Goal: Task Accomplishment & Management: Complete application form

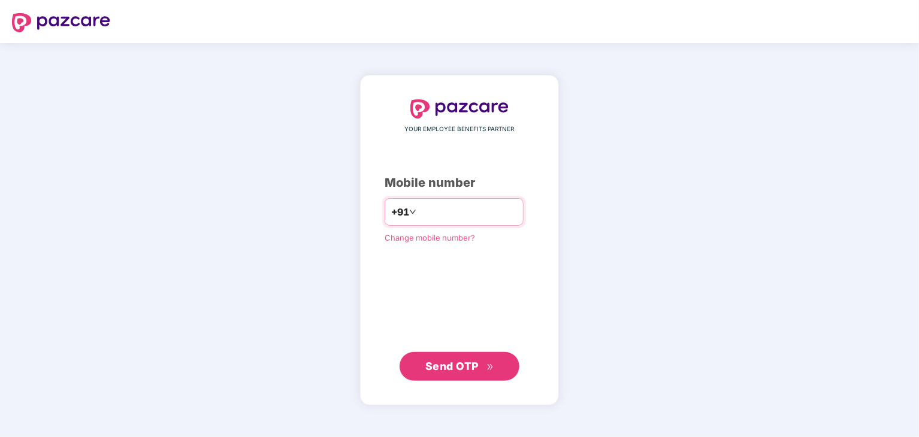
click at [441, 216] on input "number" at bounding box center [468, 211] width 98 height 19
type input "**********"
click at [451, 355] on button "Send OTP" at bounding box center [460, 366] width 120 height 29
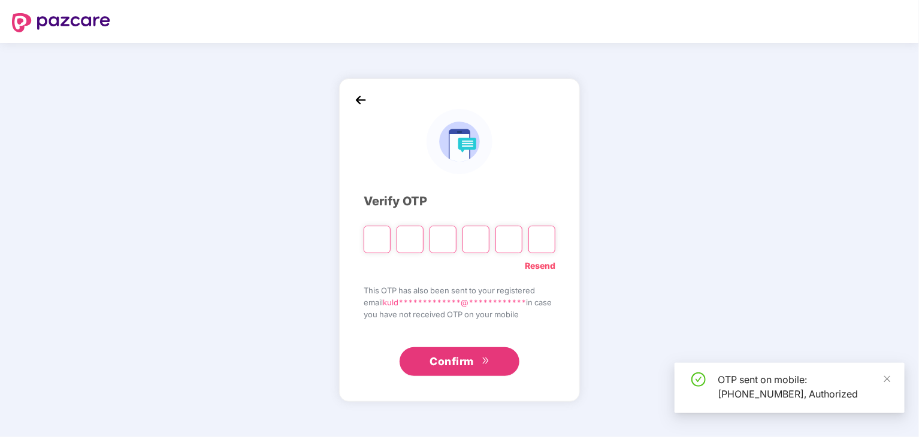
click at [378, 237] on input "Please enter verification code. Digit 1" at bounding box center [377, 240] width 27 height 28
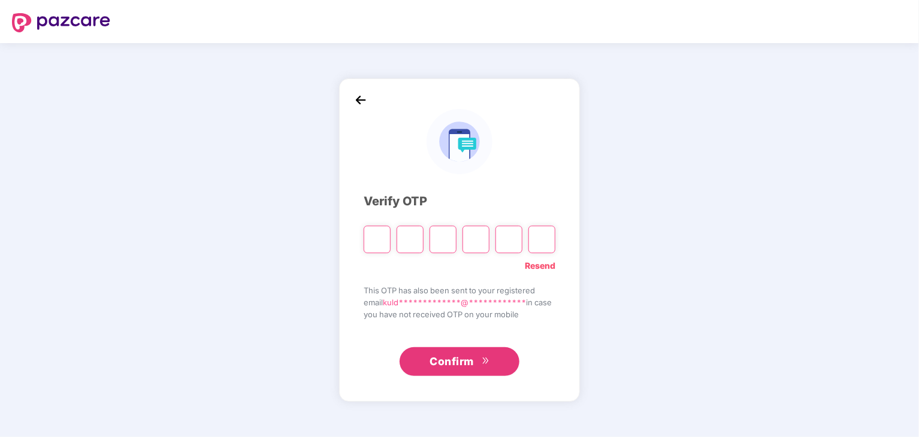
type input "*"
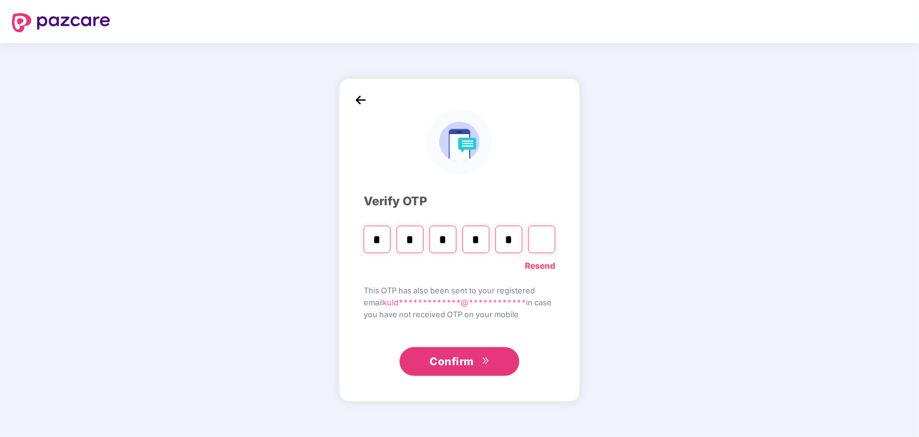
type input "*"
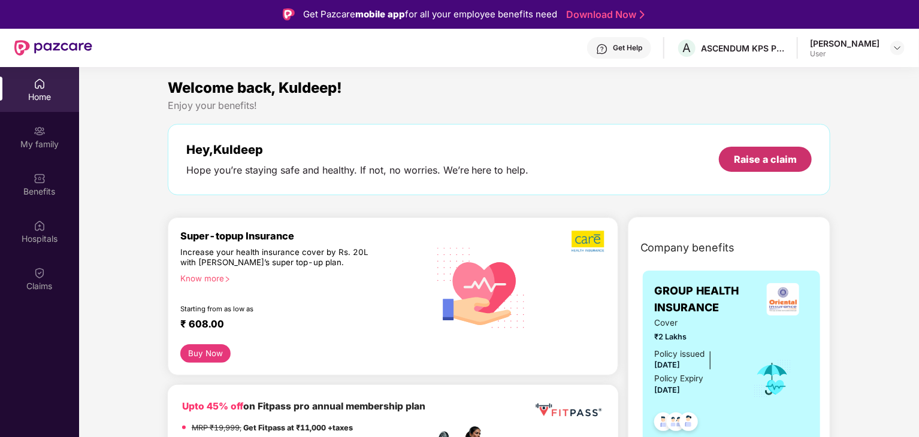
click at [727, 154] on div "Raise a claim" at bounding box center [765, 159] width 93 height 25
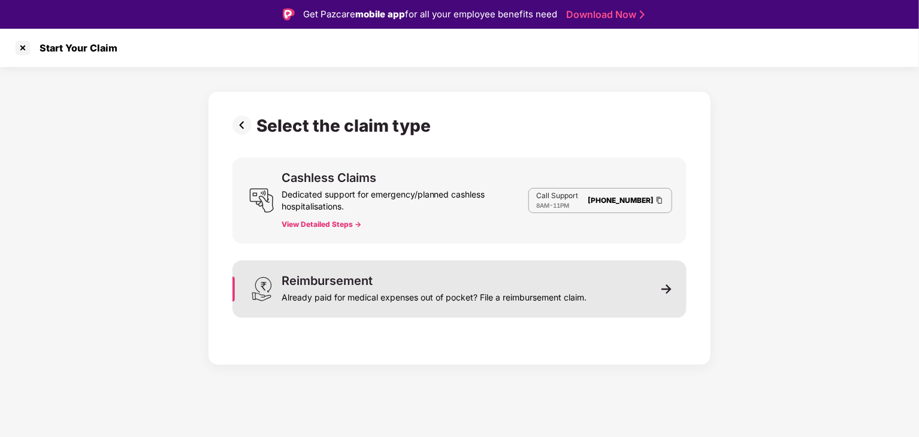
click at [635, 299] on div "Reimbursement Already paid for medical expenses out of pocket? File a reimburse…" at bounding box center [459, 290] width 454 height 58
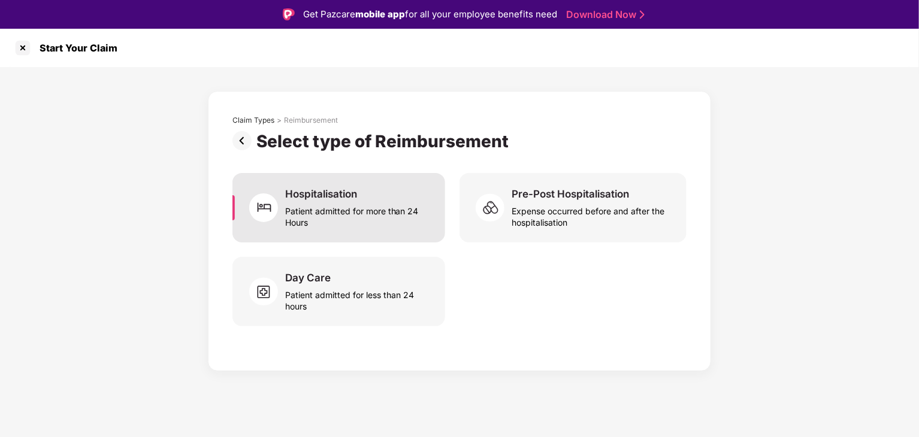
click at [356, 198] on div "Hospitalisation" at bounding box center [321, 193] width 72 height 13
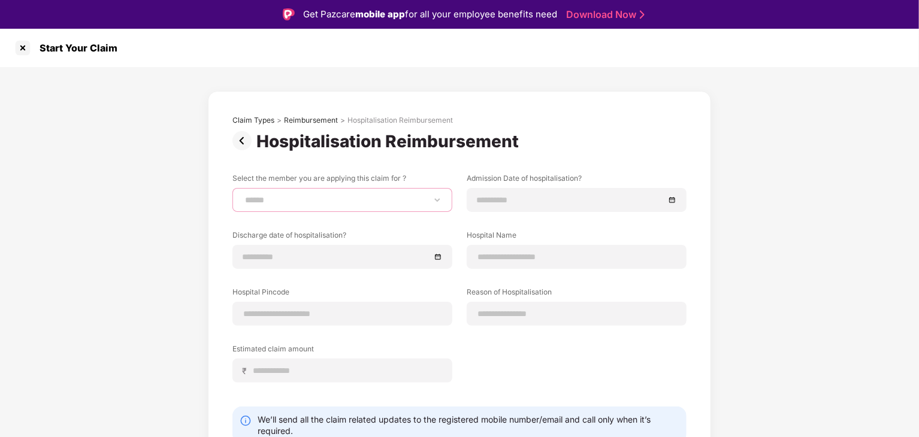
click at [347, 197] on select "**********" at bounding box center [342, 200] width 199 height 10
click at [243, 195] on select "**********" at bounding box center [342, 200] width 199 height 10
click at [327, 195] on select "**********" at bounding box center [342, 200] width 199 height 10
drag, startPoint x: 395, startPoint y: 191, endPoint x: 357, endPoint y: 204, distance: 40.3
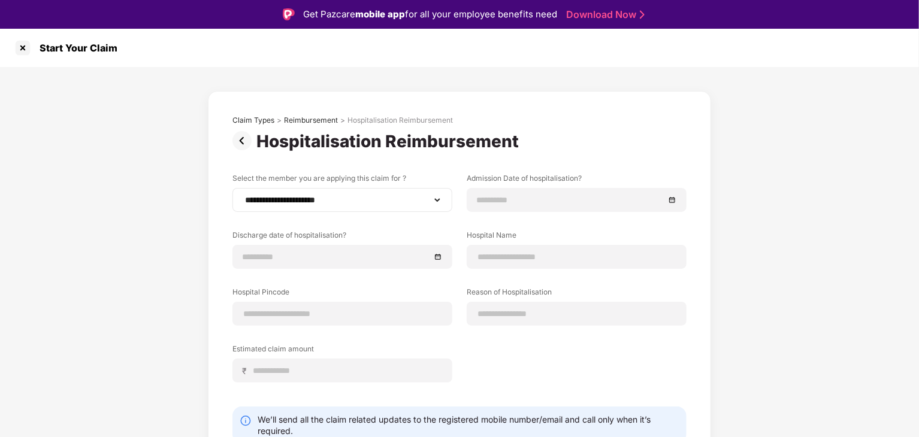
click at [357, 204] on div "**********" at bounding box center [342, 200] width 220 height 24
click at [357, 204] on select "**********" at bounding box center [342, 200] width 199 height 10
select select "**********"
click at [243, 195] on select "**********" at bounding box center [342, 200] width 199 height 10
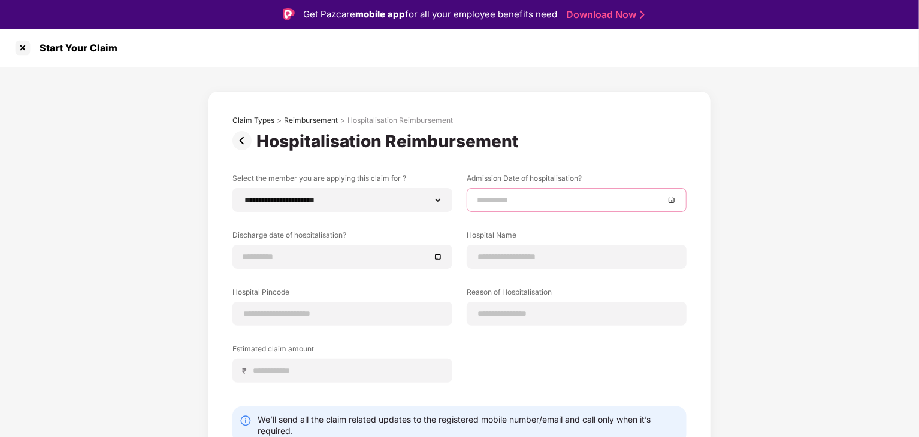
click at [498, 202] on input at bounding box center [570, 199] width 187 height 13
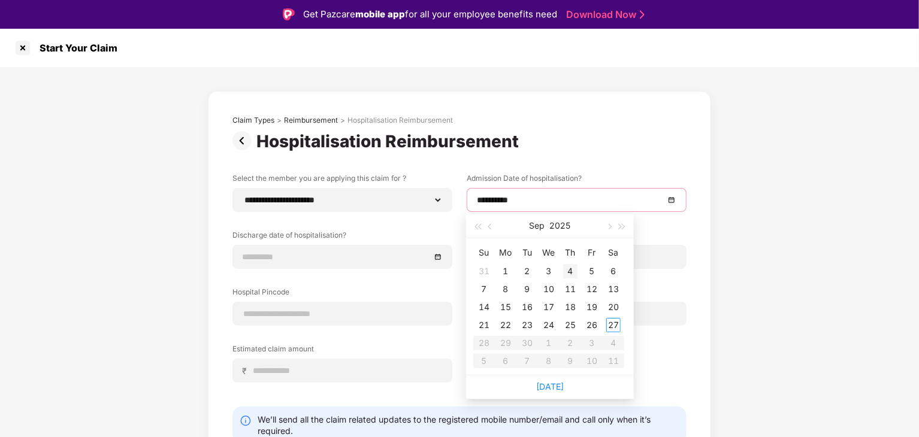
type input "**********"
click at [567, 267] on div "4" at bounding box center [570, 271] width 14 height 14
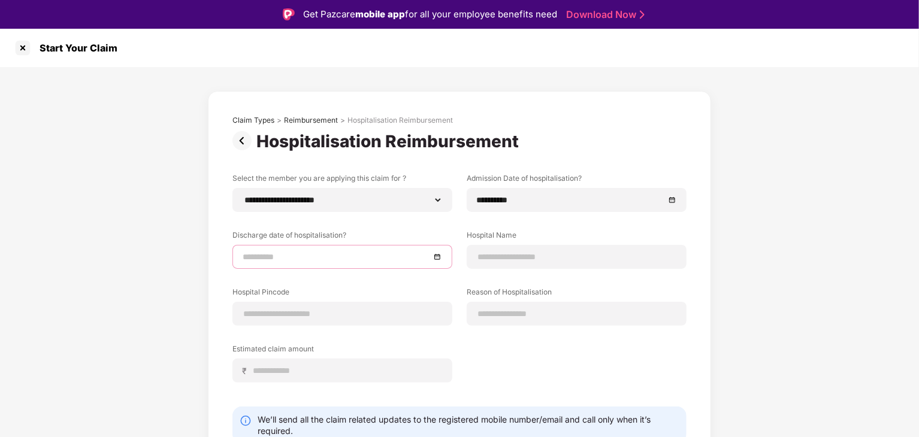
click at [356, 261] on input at bounding box center [336, 256] width 187 height 13
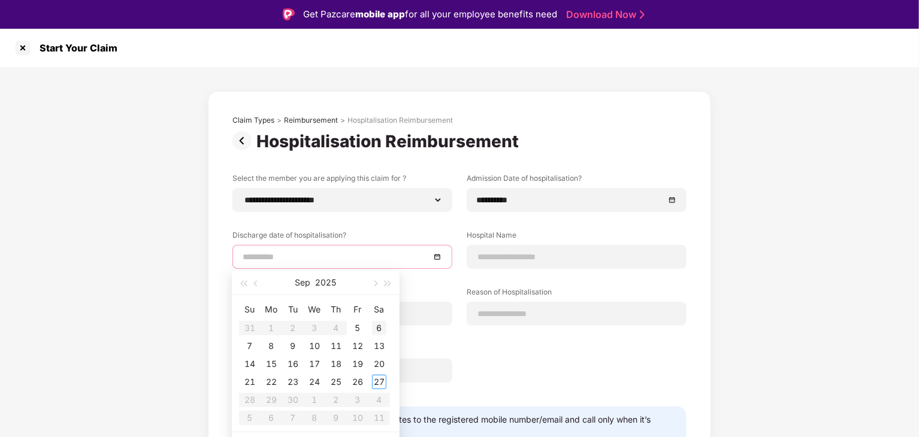
type input "**********"
click at [379, 324] on div "6" at bounding box center [379, 328] width 14 height 14
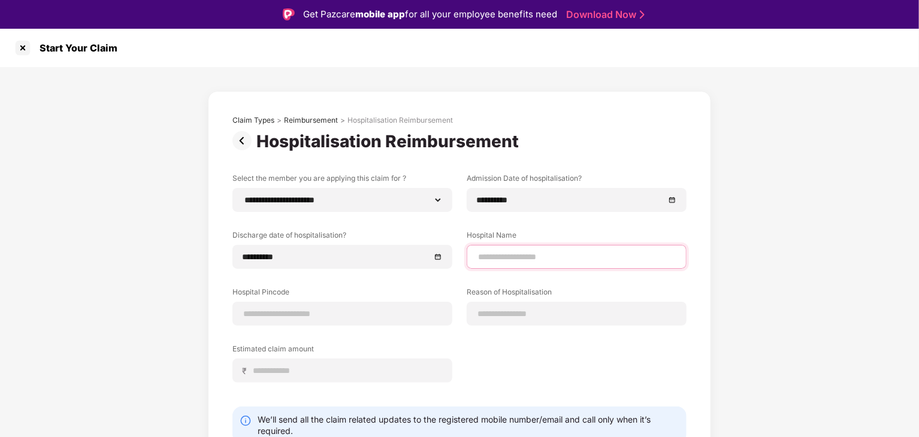
click at [526, 254] on input at bounding box center [576, 257] width 199 height 13
click at [547, 256] on input "**********" at bounding box center [576, 257] width 199 height 13
type input "**********"
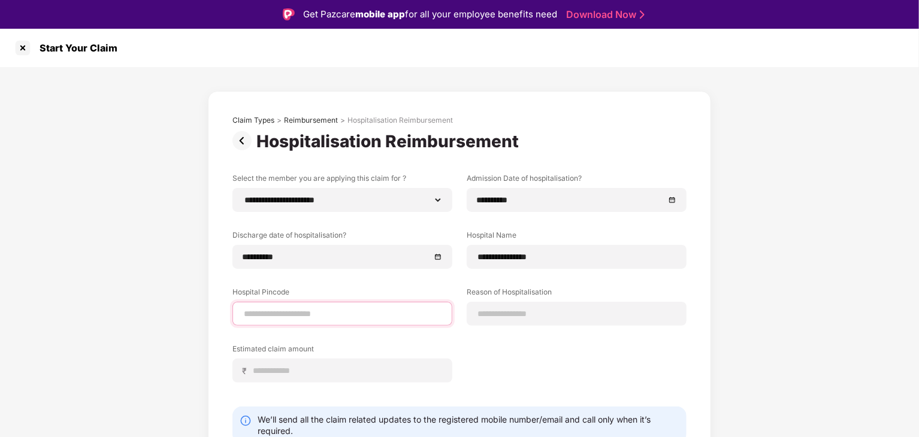
click at [413, 308] on input at bounding box center [342, 314] width 199 height 13
type input "******"
select select "*********"
select select "*******"
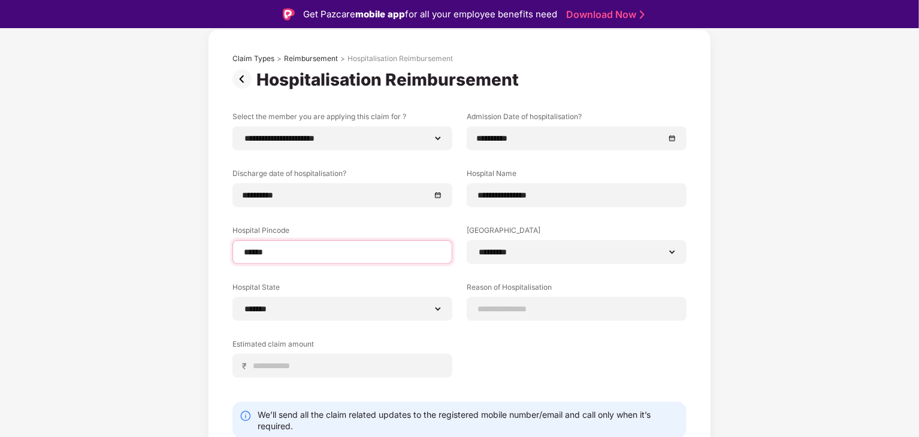
scroll to position [62, 0]
type input "******"
click at [485, 304] on input at bounding box center [576, 308] width 199 height 13
click at [508, 308] on input at bounding box center [576, 308] width 199 height 13
type input "*"
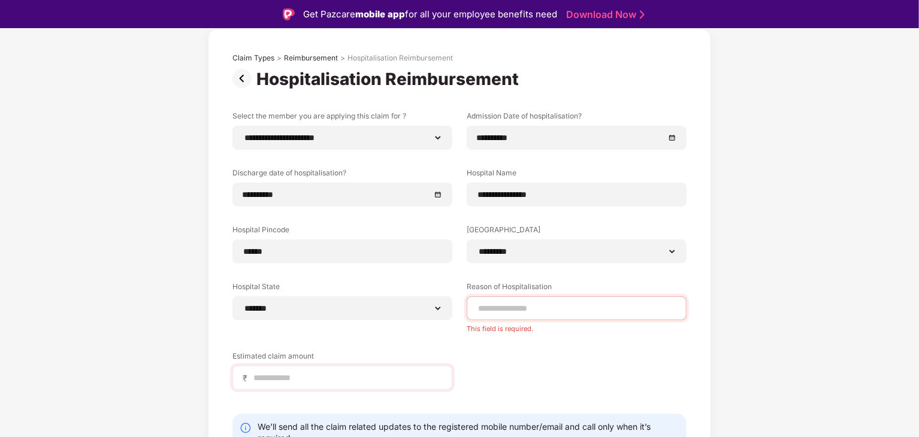
click at [292, 358] on div "Estimated claim amount ₹" at bounding box center [342, 370] width 220 height 39
click at [507, 306] on input at bounding box center [576, 308] width 199 height 13
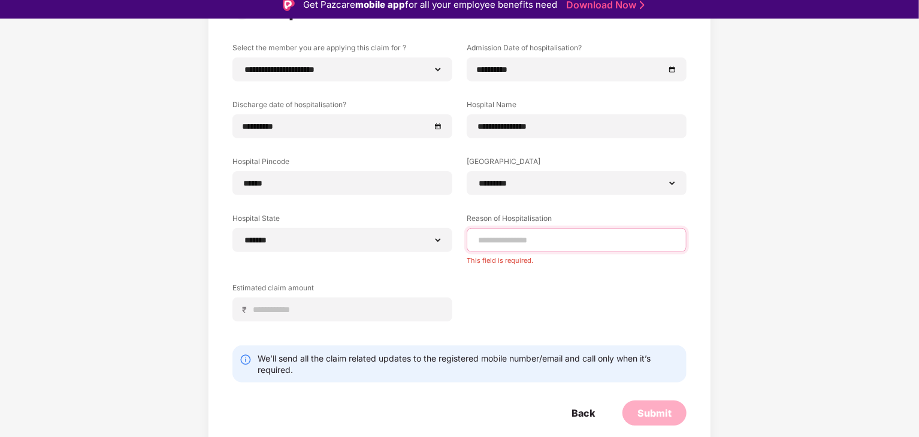
scroll to position [0, 0]
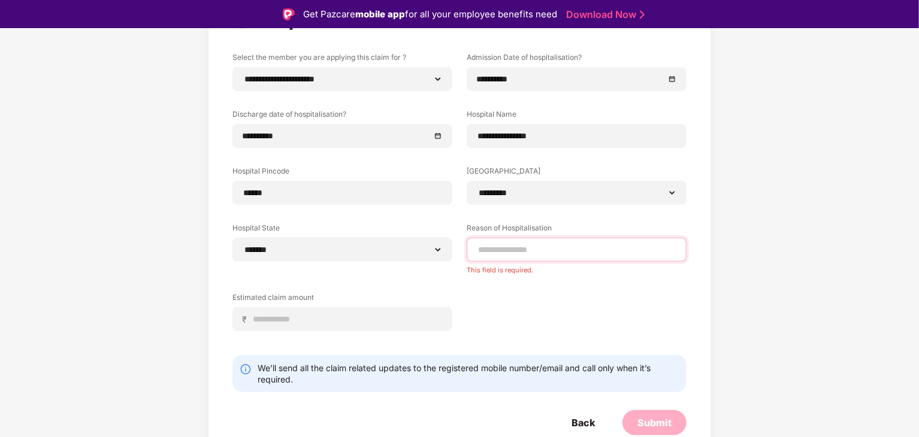
click at [522, 252] on input at bounding box center [576, 250] width 199 height 13
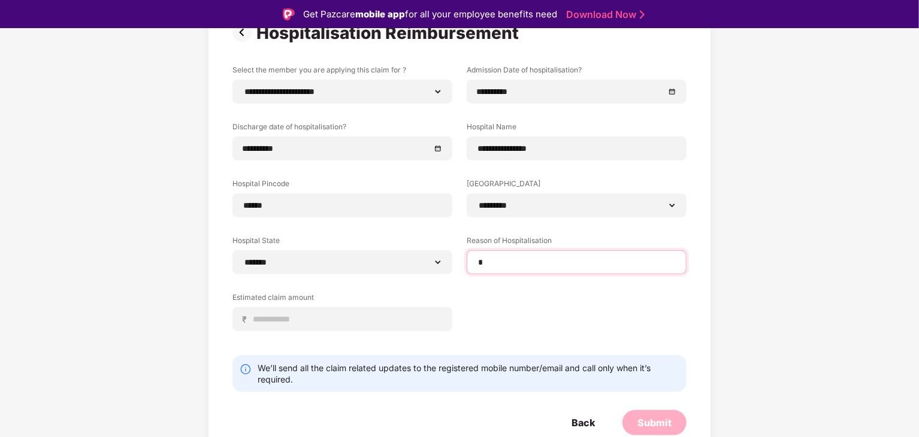
scroll to position [108, 0]
type input "*********"
click at [389, 321] on input at bounding box center [347, 320] width 190 height 13
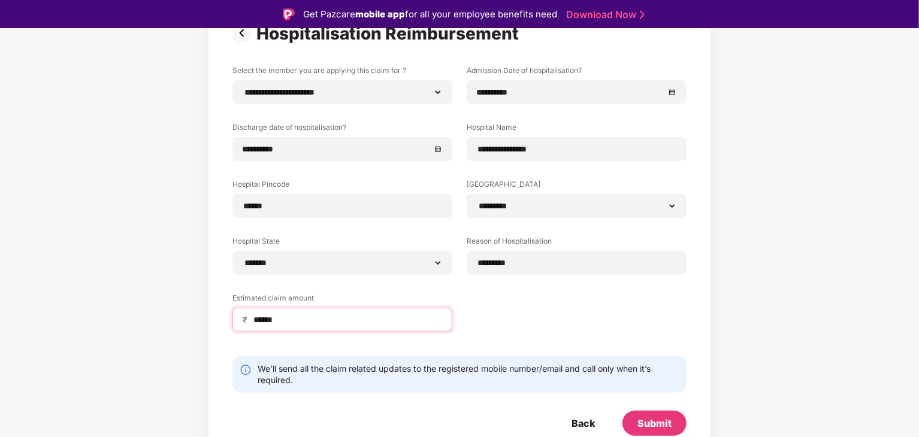
click at [265, 317] on input "******" at bounding box center [347, 320] width 190 height 13
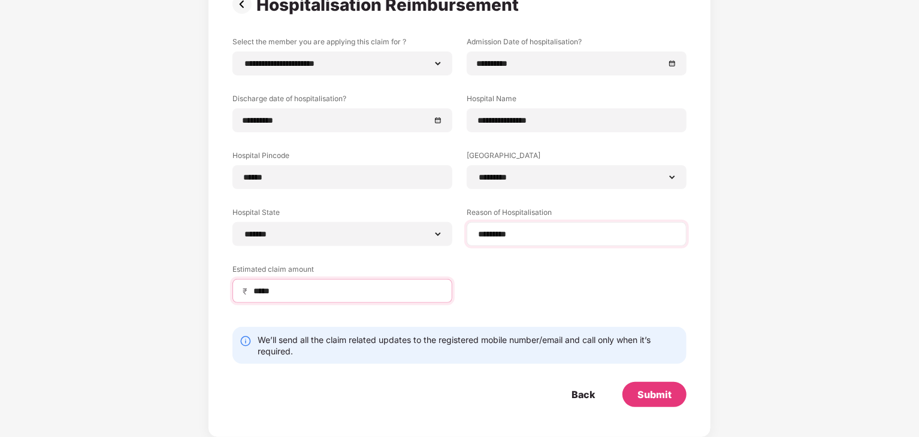
type input "*****"
click at [559, 233] on input "*********" at bounding box center [576, 234] width 199 height 13
type input "*"
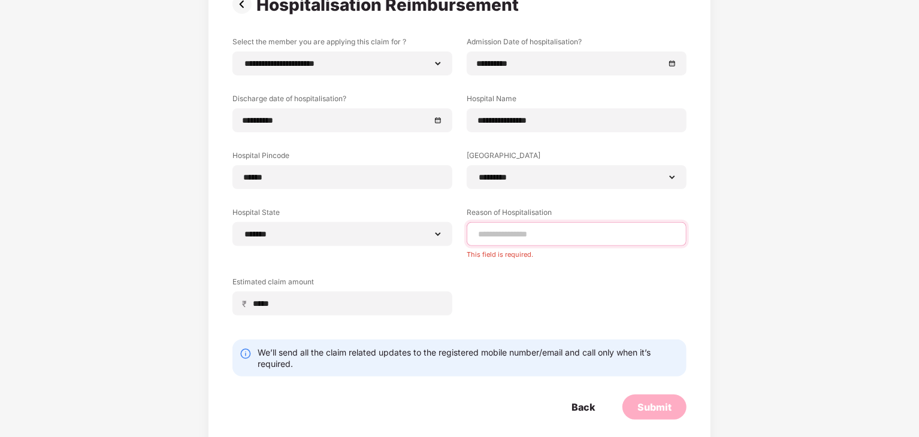
type input "*********"
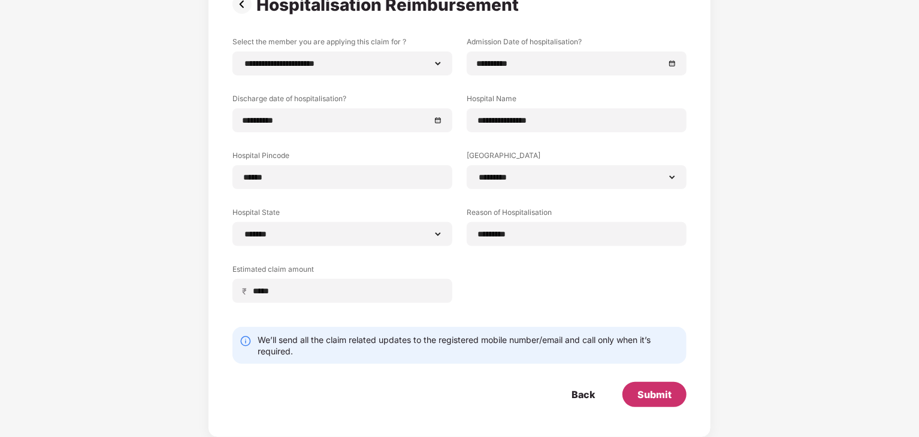
click at [646, 388] on div "Submit" at bounding box center [654, 394] width 34 height 13
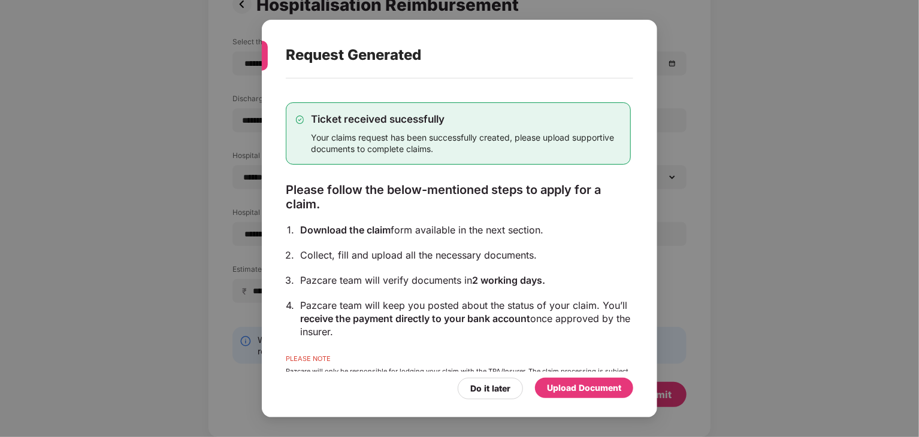
scroll to position [43, 0]
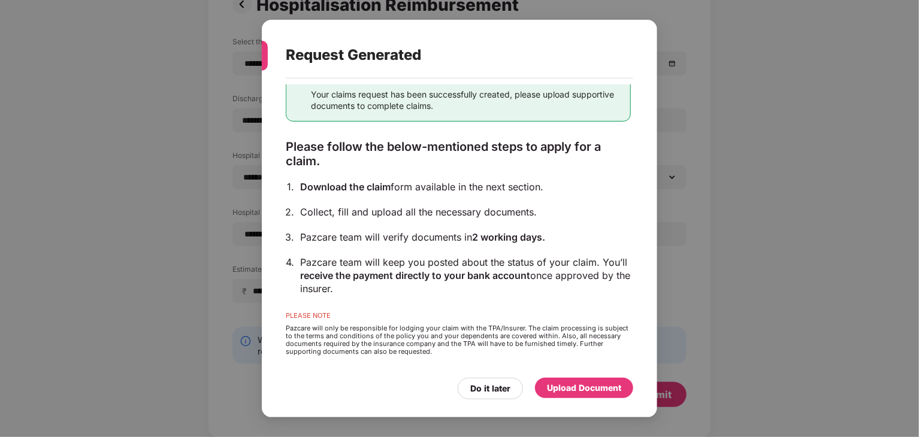
click at [583, 394] on div "Upload Document" at bounding box center [584, 388] width 74 height 13
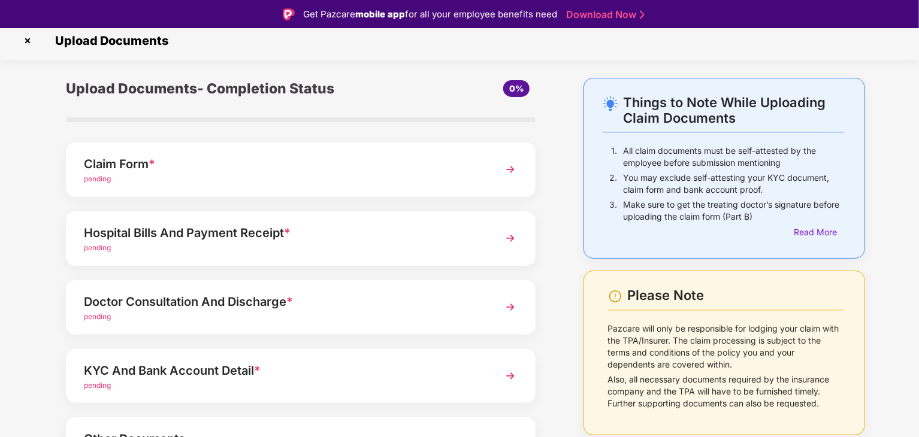
scroll to position [8, 0]
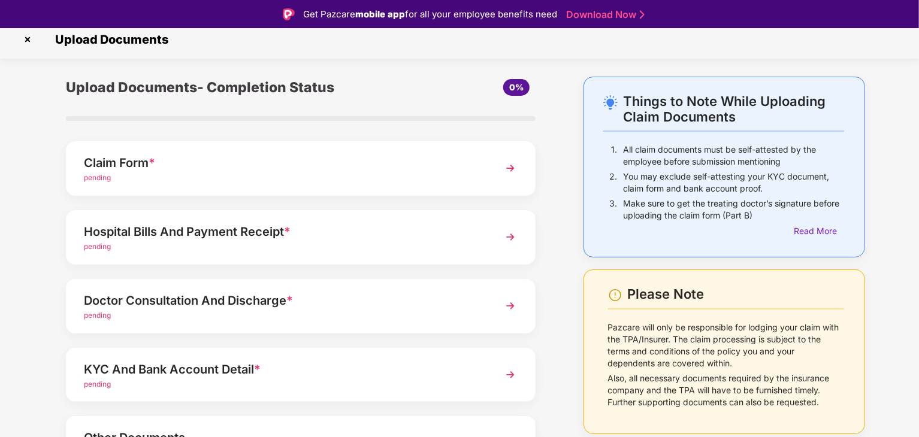
click at [386, 159] on div "Claim Form *" at bounding box center [282, 162] width 397 height 19
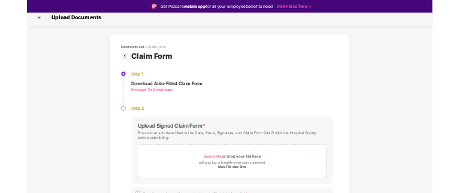
scroll to position [25, 0]
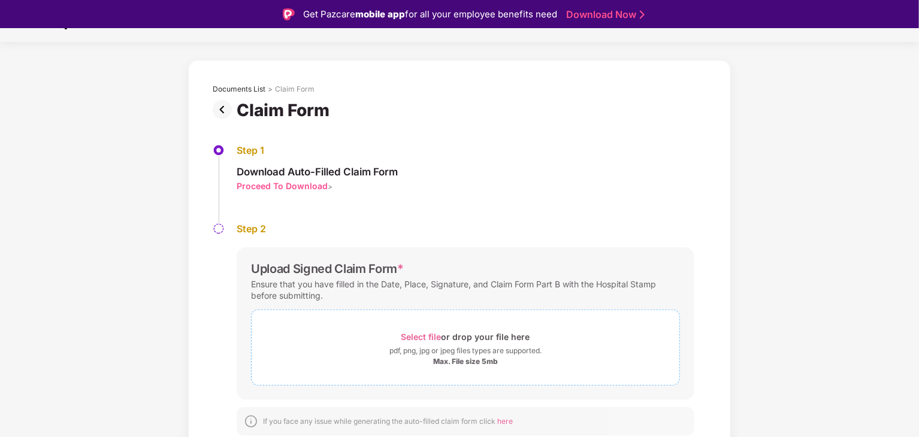
click at [408, 348] on div "pdf, png, jpg or jpeg files types are supported." at bounding box center [465, 351] width 152 height 12
click at [443, 337] on div "Select file or drop your file here" at bounding box center [465, 337] width 129 height 16
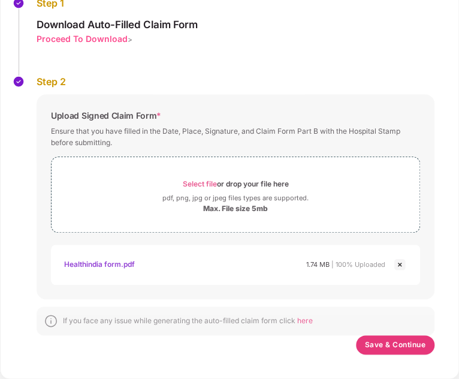
scroll to position [171, 0]
click at [365, 338] on span "Save & Continue" at bounding box center [395, 344] width 61 height 13
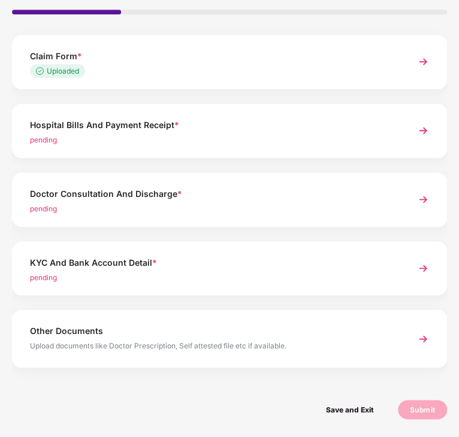
scroll to position [477, 0]
click at [412, 120] on img at bounding box center [423, 131] width 22 height 22
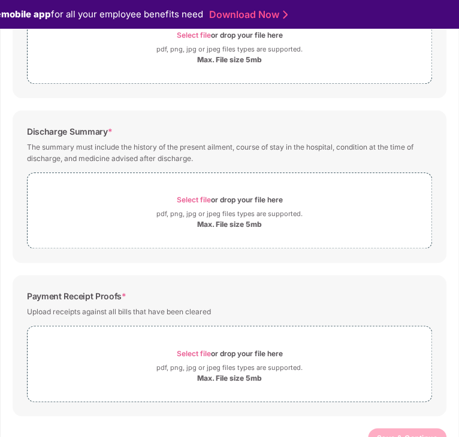
scroll to position [290, 0]
drag, startPoint x: 46, startPoint y: 273, endPoint x: 129, endPoint y: 271, distance: 83.3
click at [126, 289] on div "Payment Receipt Proofs *" at bounding box center [76, 296] width 99 height 14
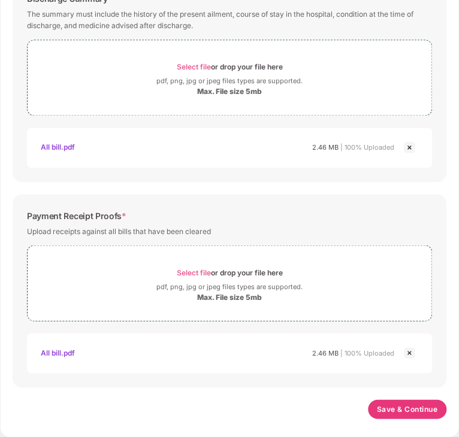
scroll to position [460, 0]
click at [377, 403] on span "Save & Continue" at bounding box center [407, 409] width 61 height 13
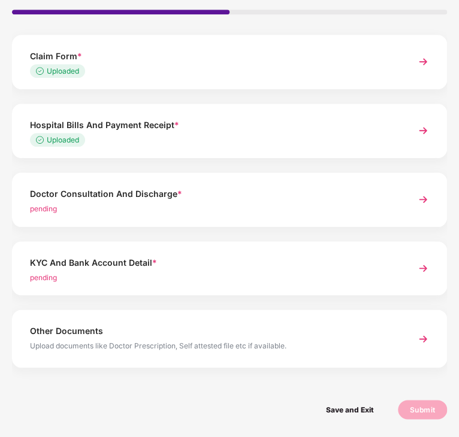
scroll to position [419, 0]
click at [412, 210] on img at bounding box center [423, 200] width 22 height 22
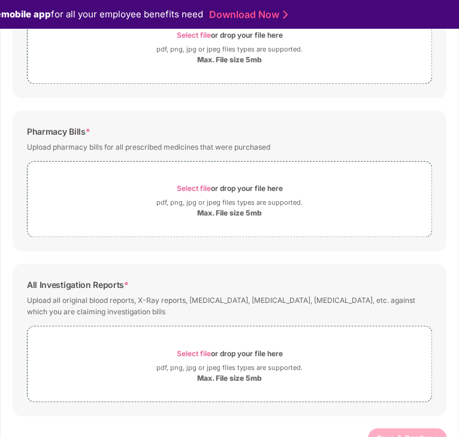
scroll to position [290, 0]
drag, startPoint x: 67, startPoint y: 96, endPoint x: 122, endPoint y: 99, distance: 55.2
click at [122, 110] on div "Pharmacy Bills * Upload pharmacy bills for all prescribed medicines that were p…" at bounding box center [230, 180] width 434 height 141
drag, startPoint x: 43, startPoint y: 264, endPoint x: 171, endPoint y: 267, distance: 128.2
click at [129, 278] on div "All Investigation Reports *" at bounding box center [78, 285] width 102 height 14
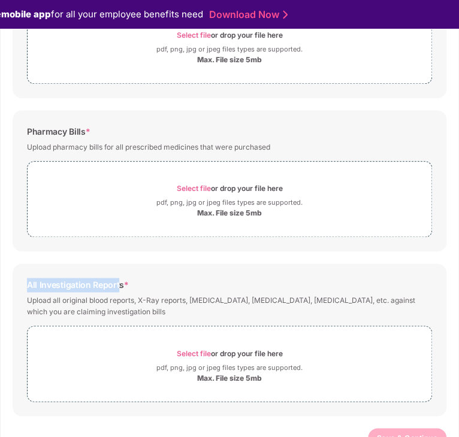
click at [129, 278] on div "All Investigation Reports *" at bounding box center [78, 285] width 102 height 14
click at [129, 280] on span "*" at bounding box center [126, 285] width 5 height 10
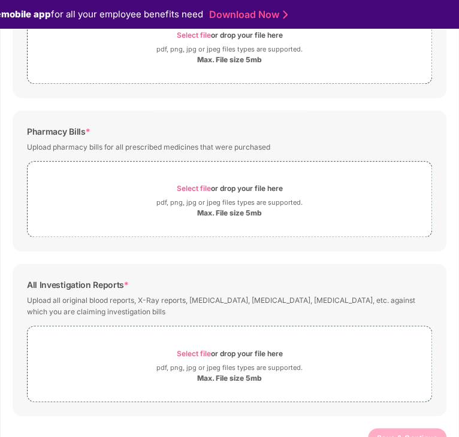
click at [175, 292] on div "Upload all original blood reports, X-Ray reports, sonography, CT scan, MRI, etc…" at bounding box center [229, 306] width 405 height 28
click at [129, 280] on span "*" at bounding box center [126, 285] width 5 height 10
drag, startPoint x: 176, startPoint y: 261, endPoint x: 184, endPoint y: 259, distance: 8.5
click at [184, 278] on div "All Investigation Reports *" at bounding box center [229, 285] width 405 height 14
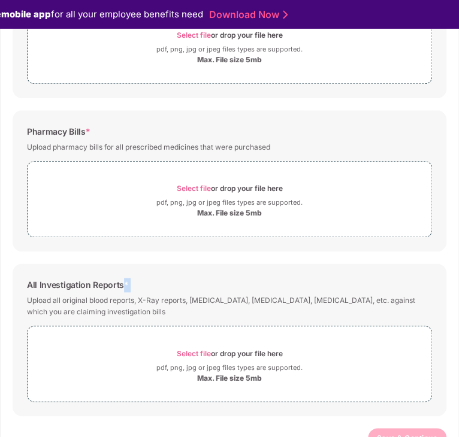
click at [184, 278] on div "All Investigation Reports *" at bounding box center [229, 285] width 405 height 14
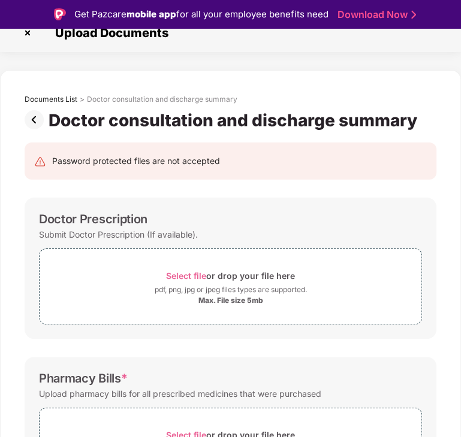
scroll to position [0, 0]
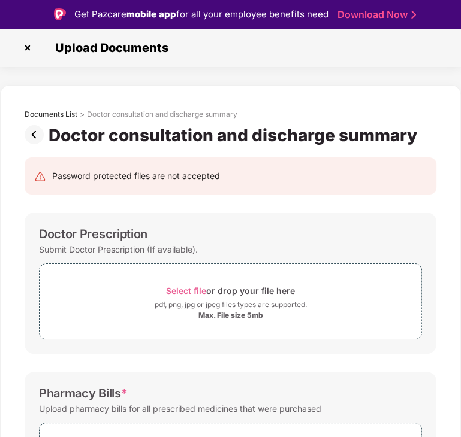
click at [32, 134] on img at bounding box center [37, 134] width 24 height 19
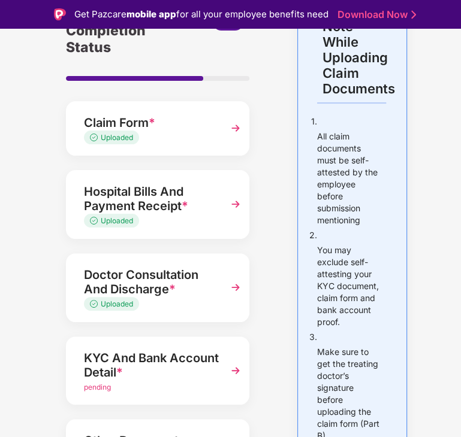
scroll to position [120, 0]
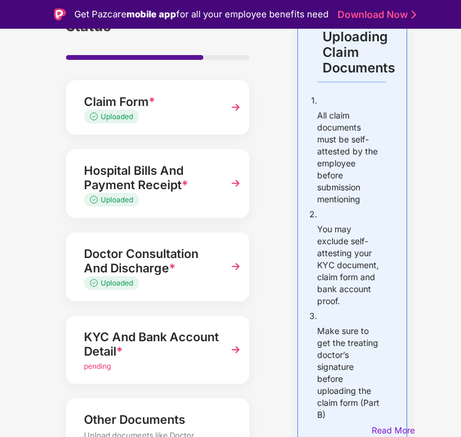
click at [234, 185] on img at bounding box center [236, 184] width 22 height 22
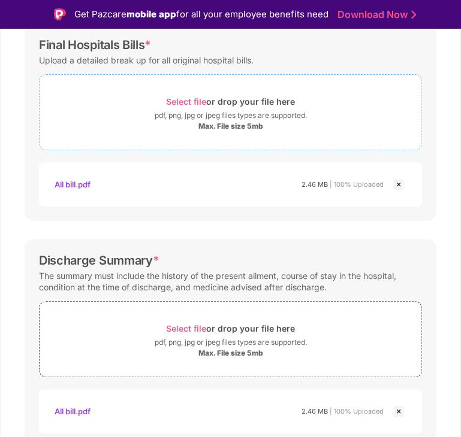
scroll to position [60, 0]
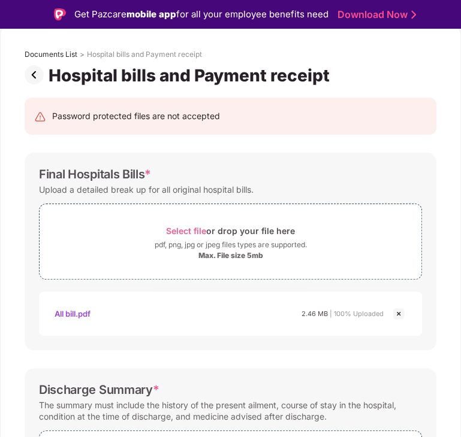
click at [34, 72] on img at bounding box center [37, 74] width 24 height 19
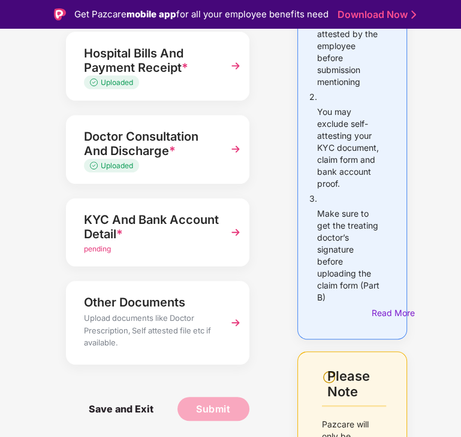
scroll to position [240, 0]
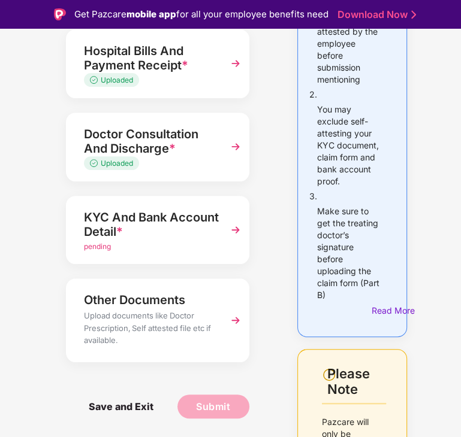
click at [240, 151] on img at bounding box center [236, 147] width 22 height 22
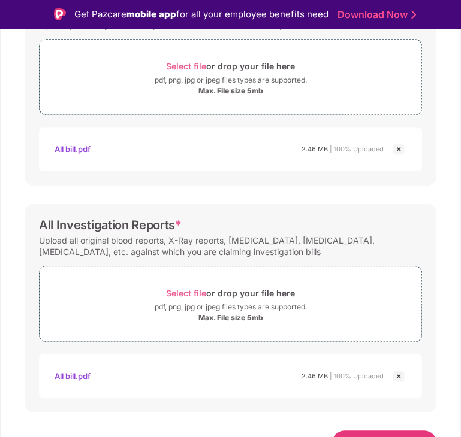
scroll to position [459, 0]
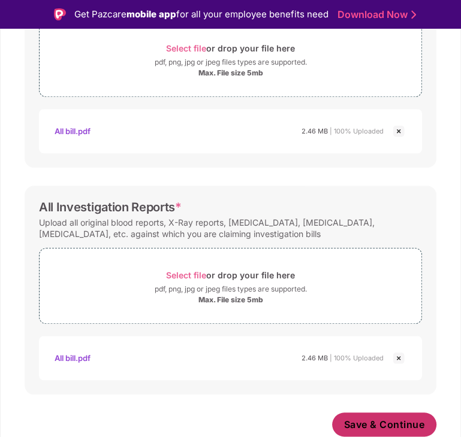
click at [397, 429] on span "Save & Continue" at bounding box center [384, 424] width 81 height 13
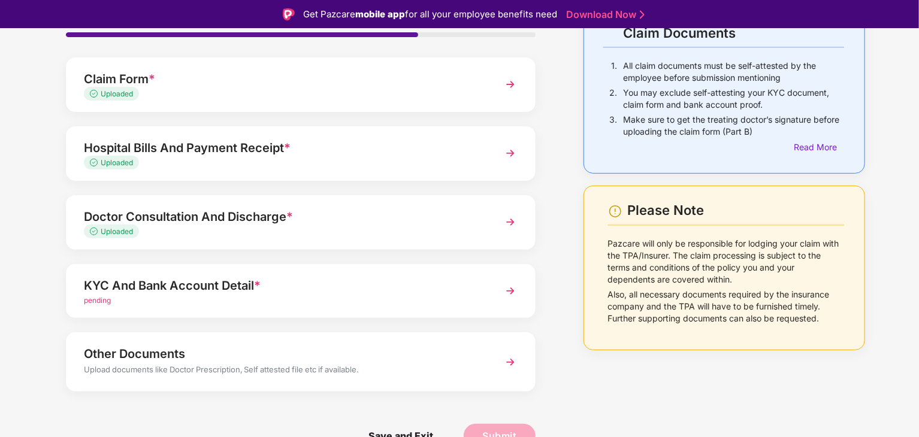
scroll to position [29, 0]
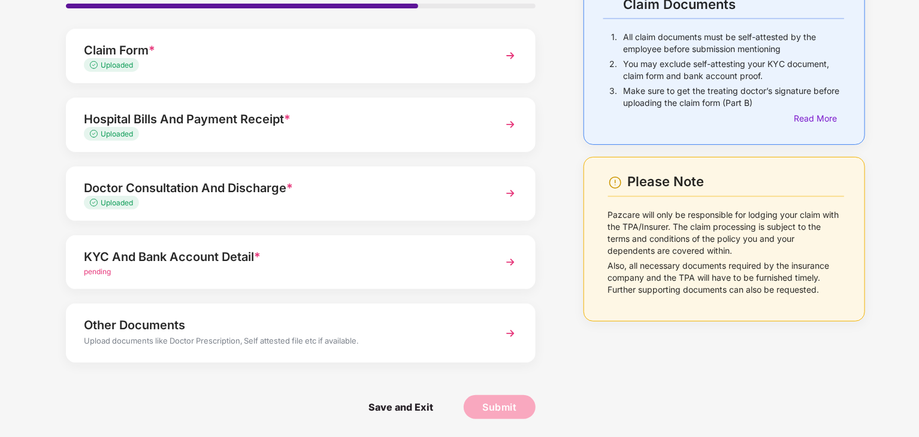
click at [192, 263] on div "KYC And Bank Account Detail *" at bounding box center [282, 256] width 397 height 19
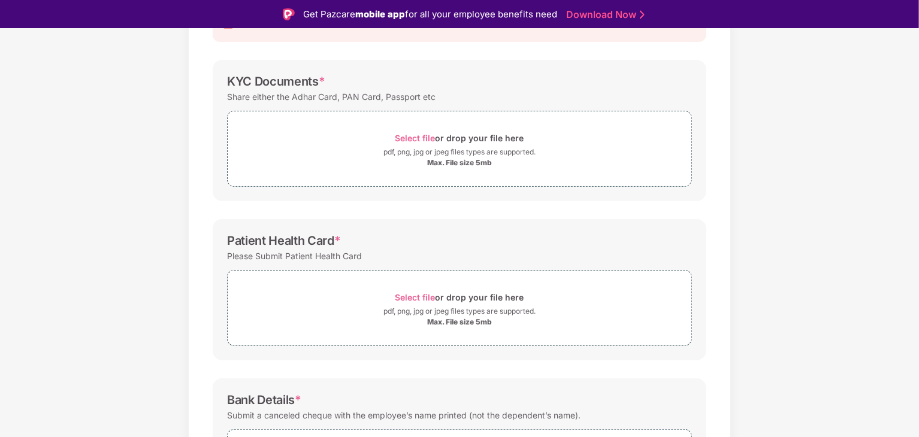
scroll to position [92, 0]
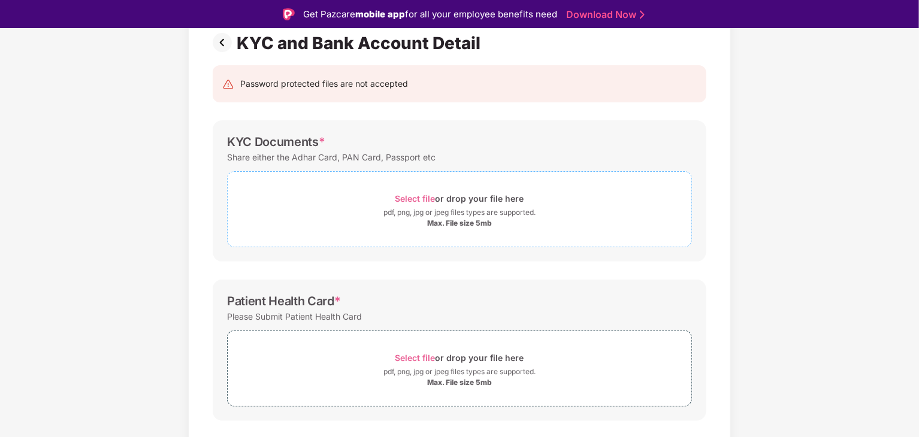
click at [443, 221] on div "Max. File size 5mb" at bounding box center [459, 224] width 65 height 10
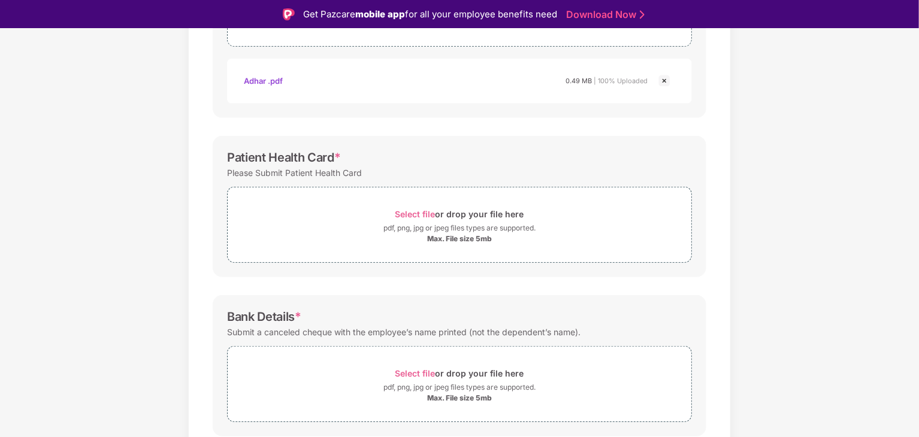
scroll to position [272, 0]
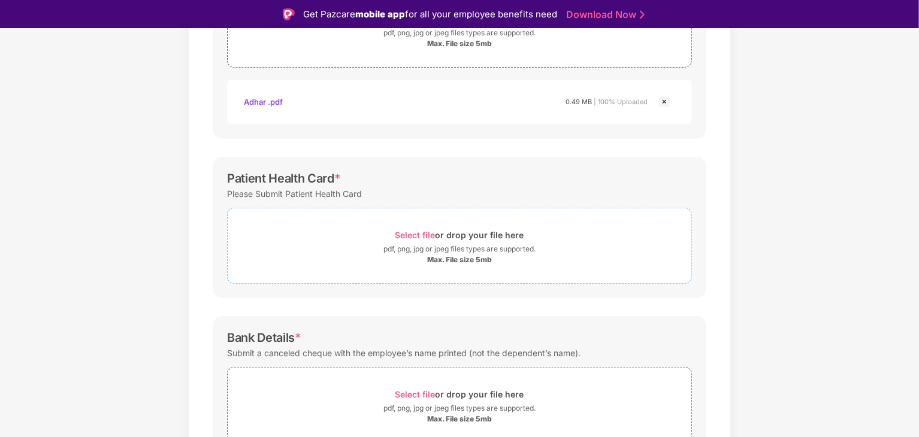
click at [464, 237] on div "Select file or drop your file here" at bounding box center [459, 235] width 129 height 16
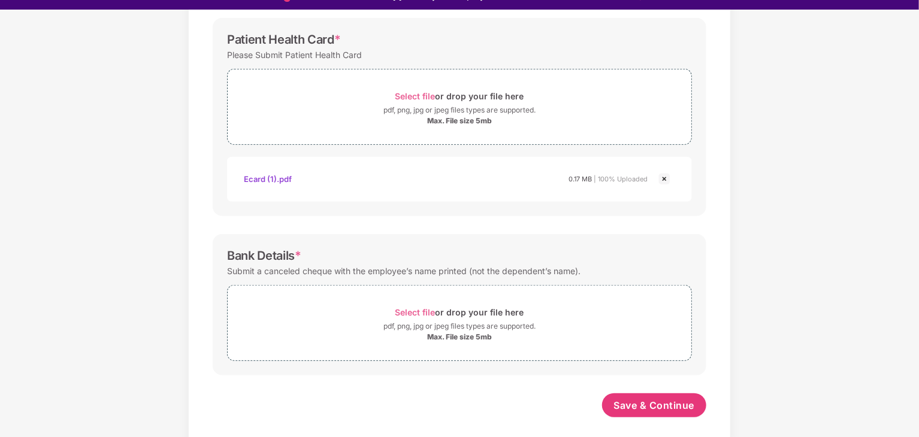
scroll to position [29, 0]
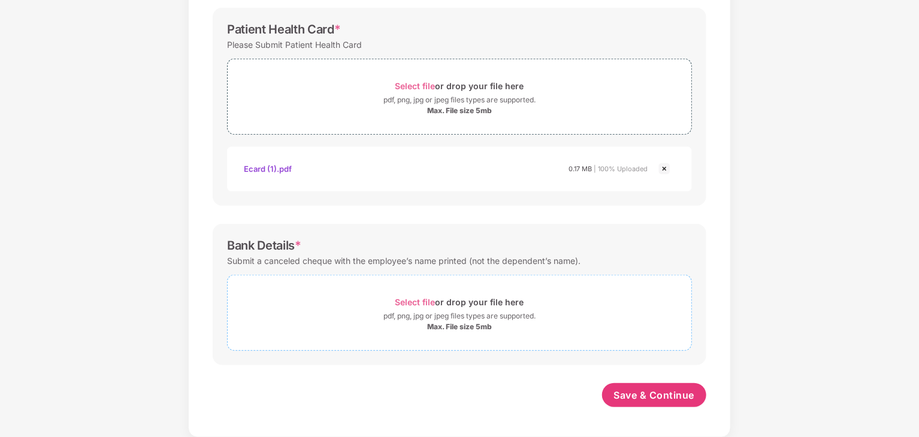
click at [472, 317] on div "pdf, png, jpg or jpeg files types are supported." at bounding box center [459, 316] width 152 height 12
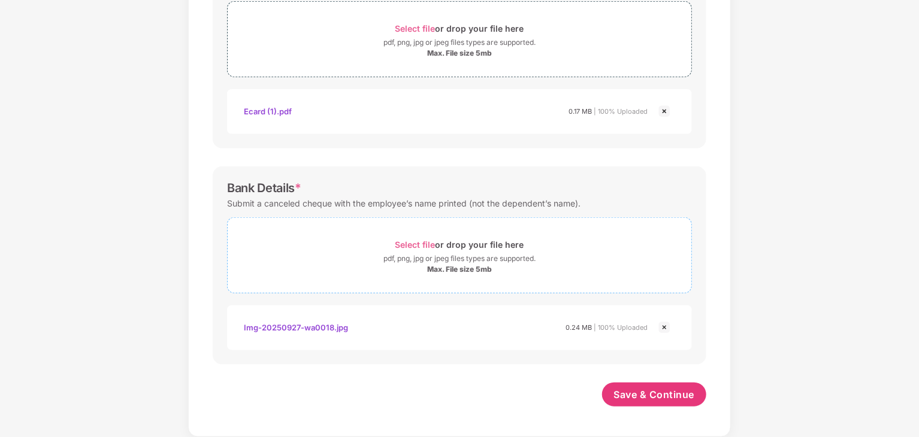
scroll to position [449, 0]
click at [665, 390] on span "Save & Continue" at bounding box center [654, 395] width 81 height 13
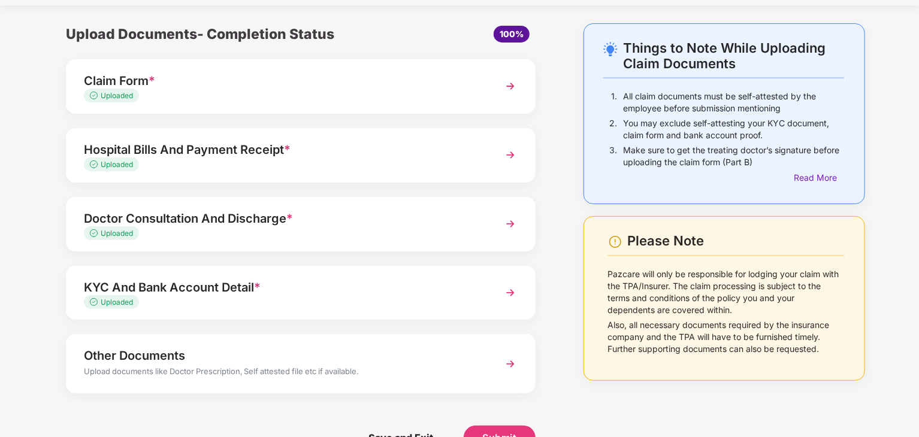
scroll to position [63, 0]
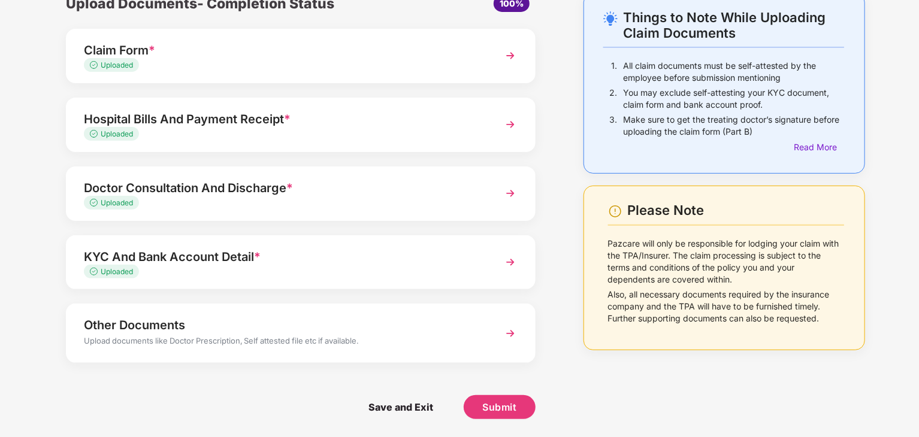
click at [359, 346] on div "Upload documents like Doctor Prescription, Self attested file etc if available." at bounding box center [282, 343] width 397 height 16
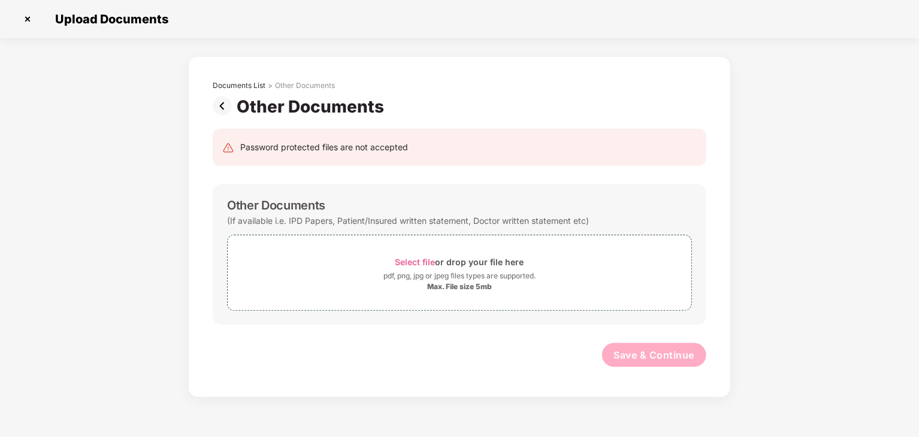
scroll to position [0, 0]
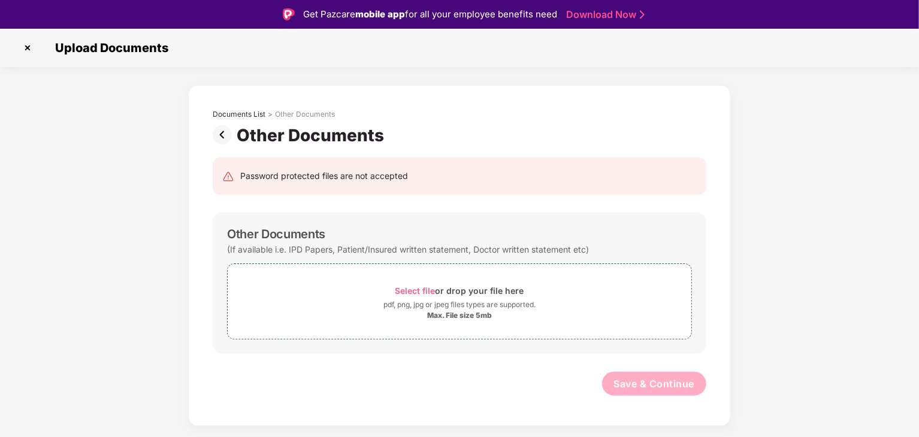
click at [217, 135] on img at bounding box center [225, 134] width 24 height 19
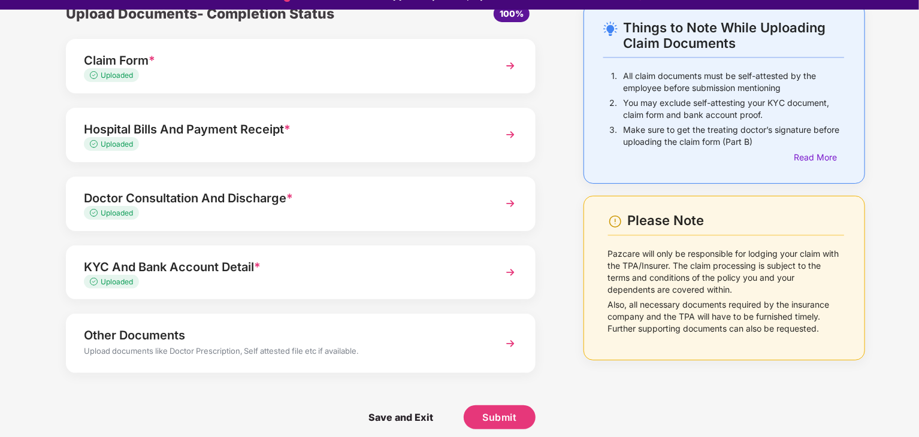
scroll to position [29, 0]
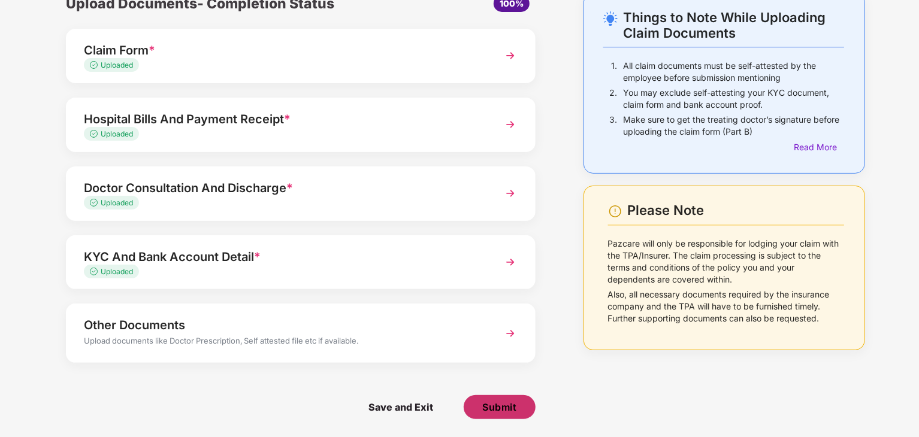
click at [510, 410] on span "Submit" at bounding box center [499, 407] width 34 height 13
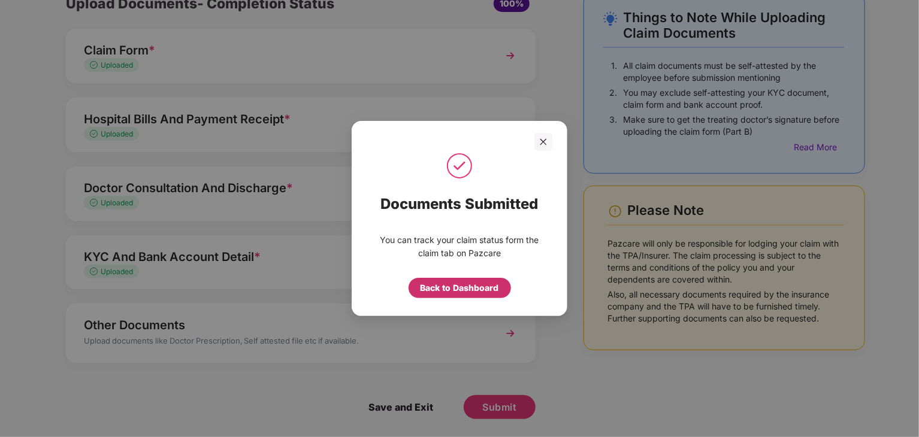
click at [473, 284] on div "Back to Dashboard" at bounding box center [459, 288] width 78 height 13
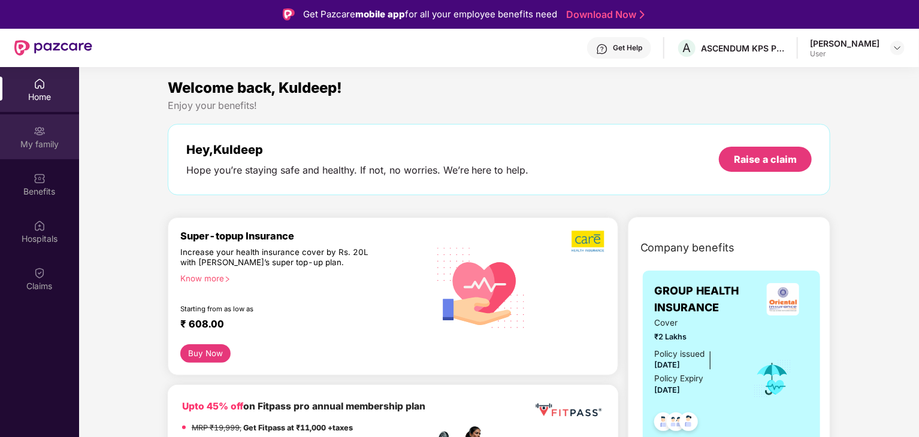
click at [41, 135] on img at bounding box center [40, 131] width 12 height 12
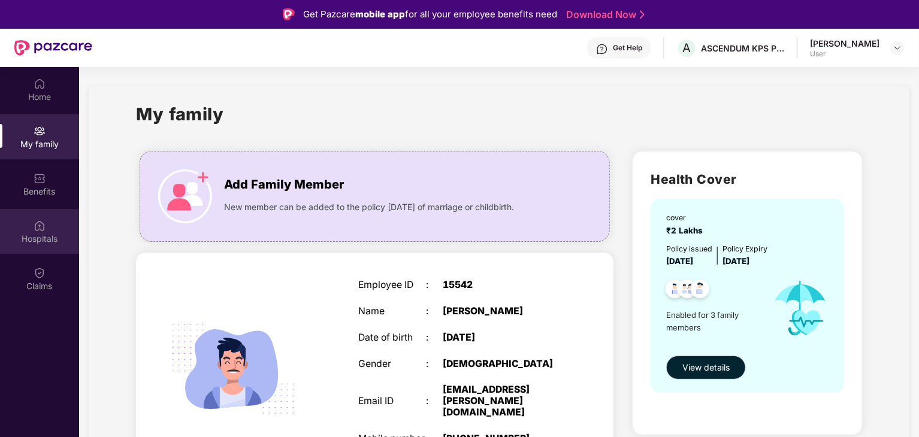
click at [38, 240] on div "Hospitals" at bounding box center [39, 239] width 79 height 12
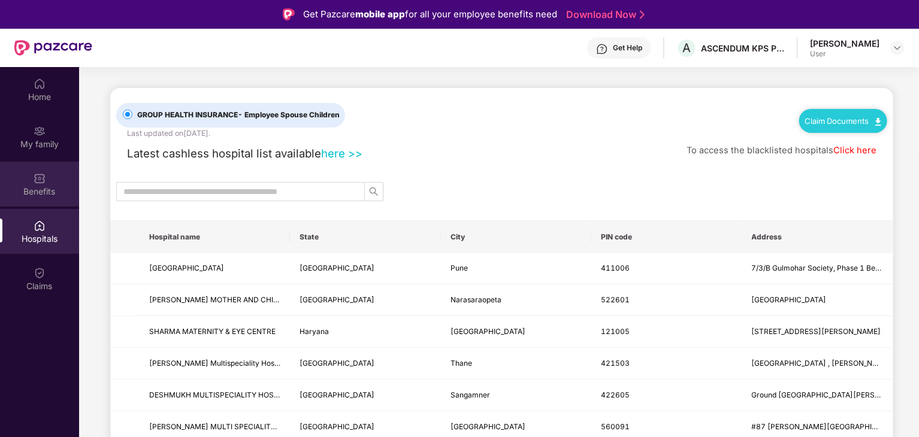
click at [41, 190] on div "Benefits" at bounding box center [39, 192] width 79 height 12
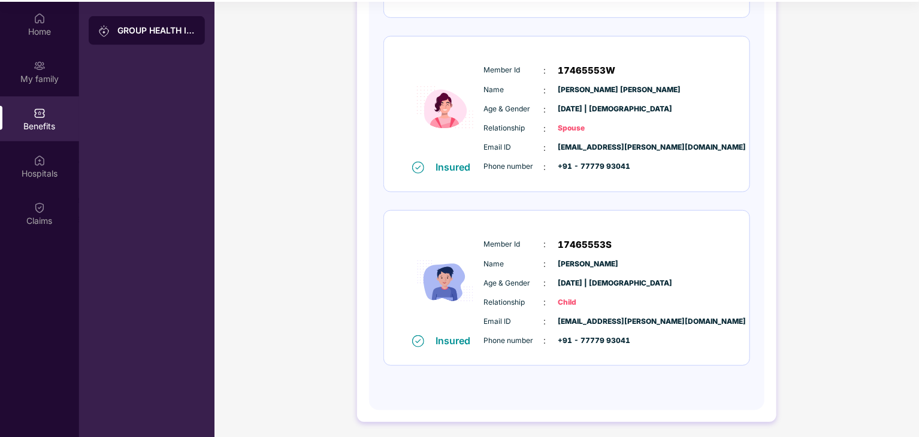
scroll to position [67, 0]
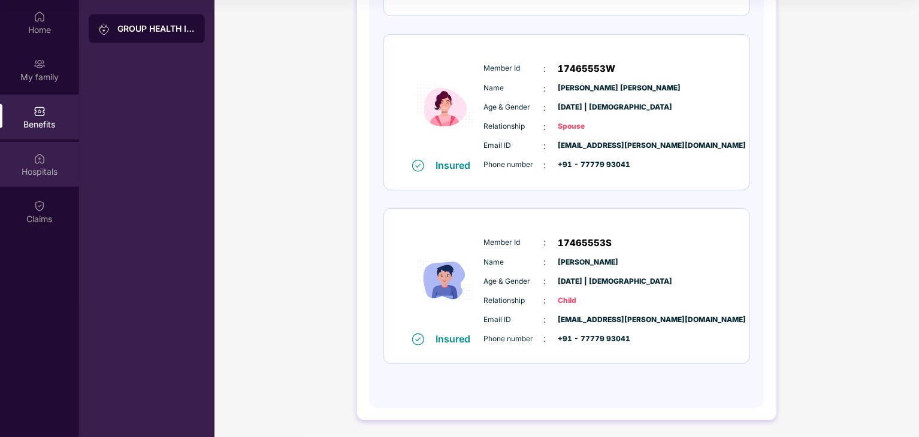
click at [38, 159] on img at bounding box center [40, 159] width 12 height 12
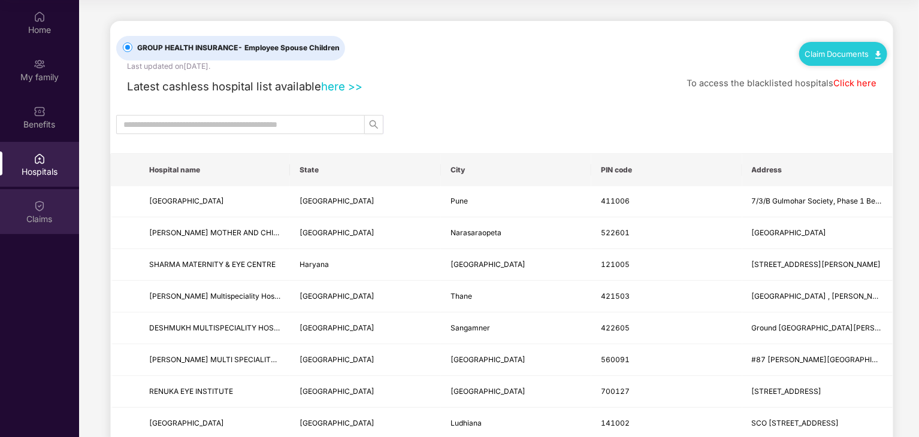
click at [41, 207] on img at bounding box center [40, 206] width 12 height 12
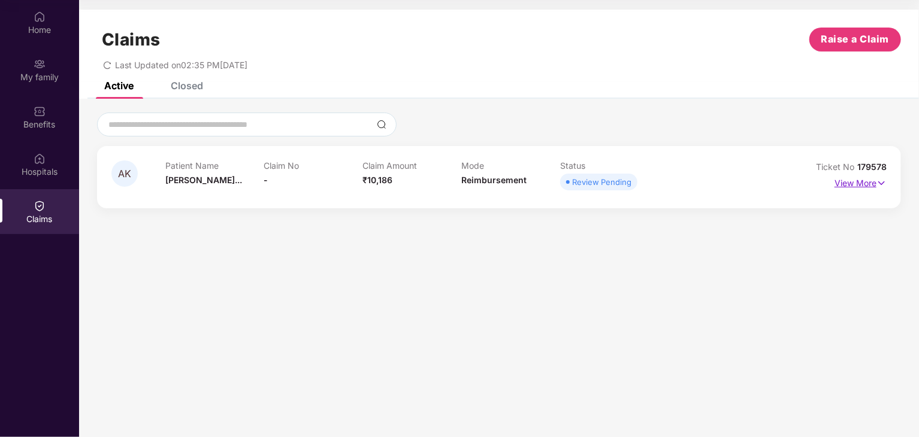
click at [882, 183] on img at bounding box center [881, 183] width 10 height 13
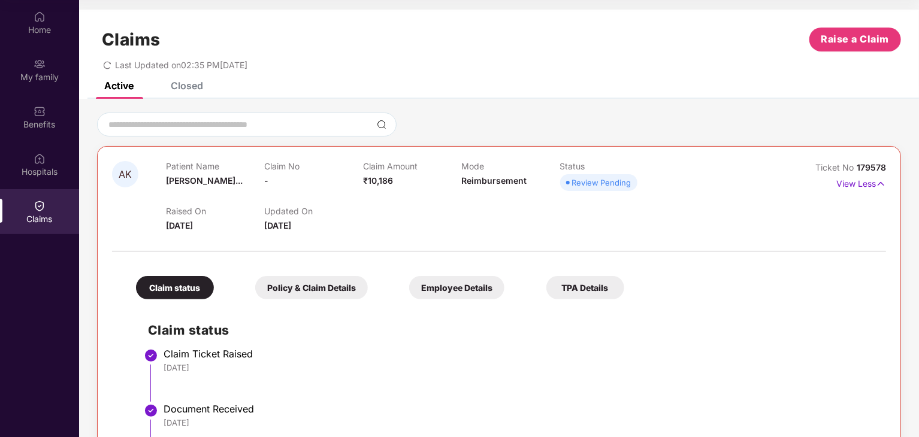
scroll to position [81, 0]
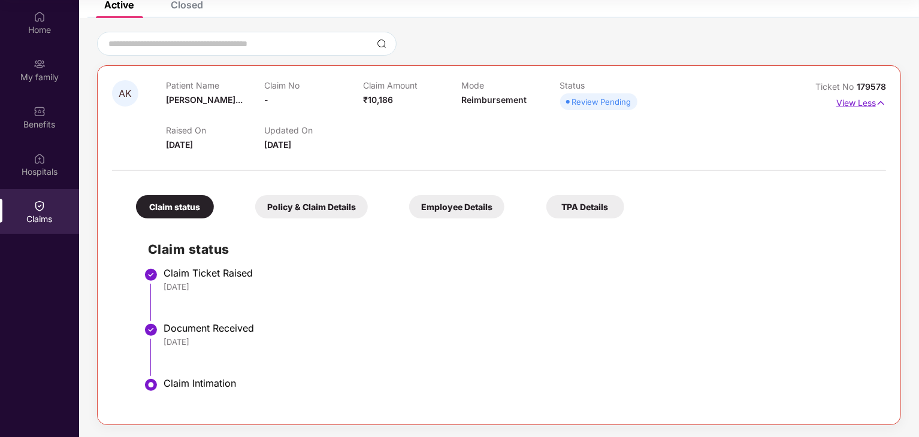
click at [882, 104] on img at bounding box center [881, 102] width 10 height 13
click at [882, 104] on div "AK Patient Name [PERSON_NAME]... Claim No - Claim Amount ₹10,186 Mode Reimburse…" at bounding box center [499, 227] width 840 height 419
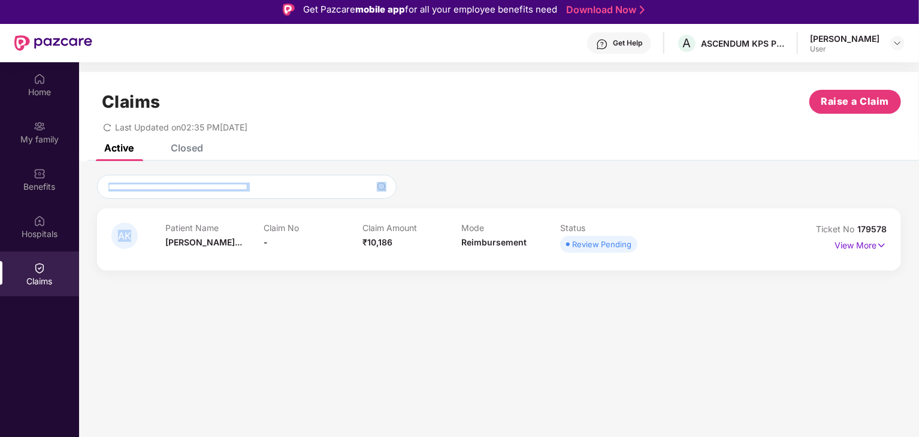
scroll to position [0, 0]
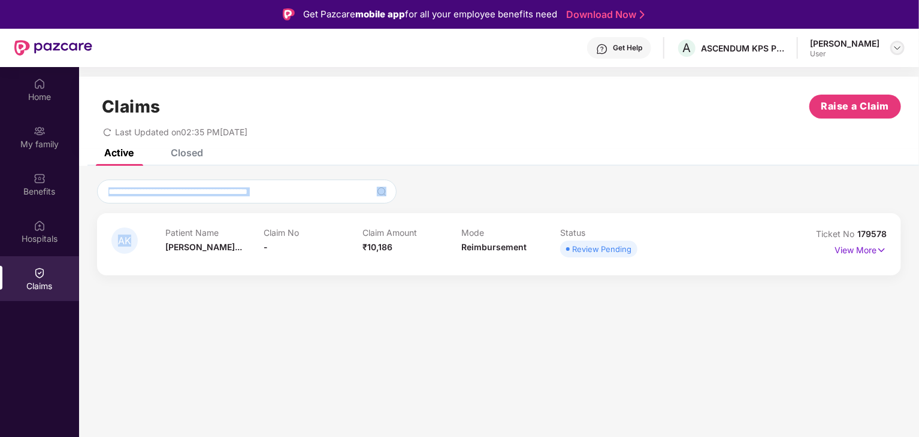
click at [894, 49] on img at bounding box center [897, 48] width 10 height 10
click at [607, 94] on div "Claims Raise a Claim Last Updated on 02:35 PM[DATE]" at bounding box center [499, 113] width 840 height 72
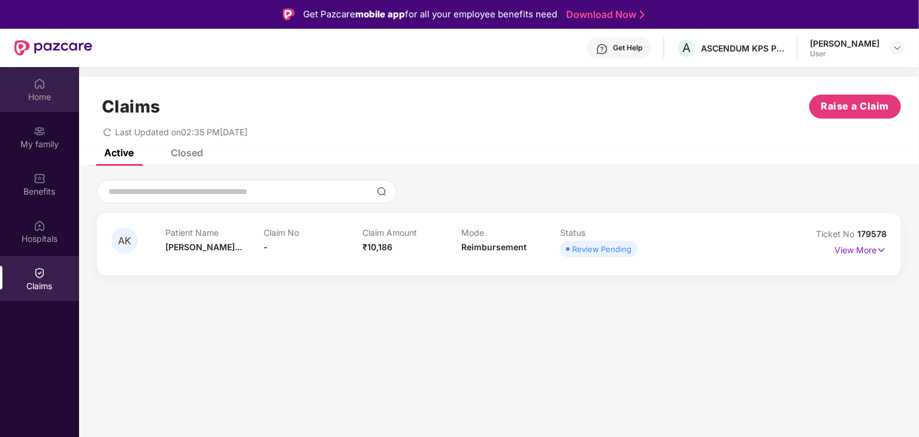
click at [31, 93] on div "Home" at bounding box center [39, 97] width 79 height 12
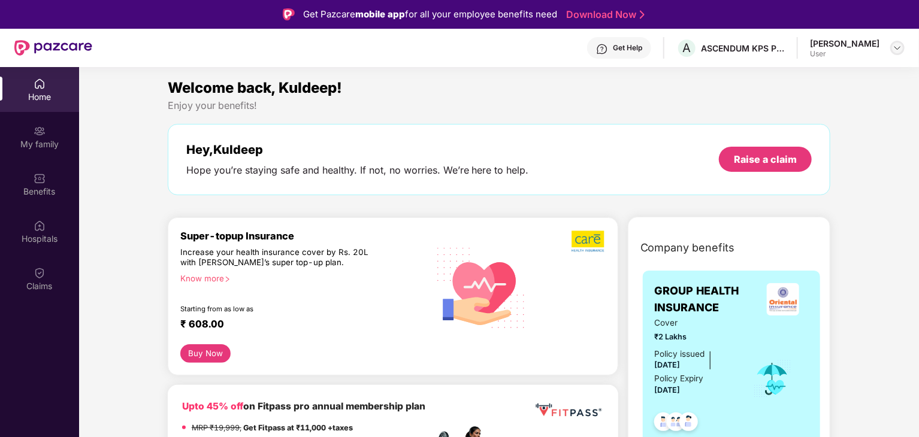
click at [894, 49] on img at bounding box center [897, 48] width 10 height 10
click at [894, 48] on img at bounding box center [897, 48] width 10 height 10
click at [825, 69] on div "Logout" at bounding box center [841, 76] width 156 height 23
click at [825, 69] on body "Get Pazcare mobile app for all your employee benefits need Download Now Get Hel…" at bounding box center [459, 218] width 919 height 437
